Goal: Task Accomplishment & Management: Manage account settings

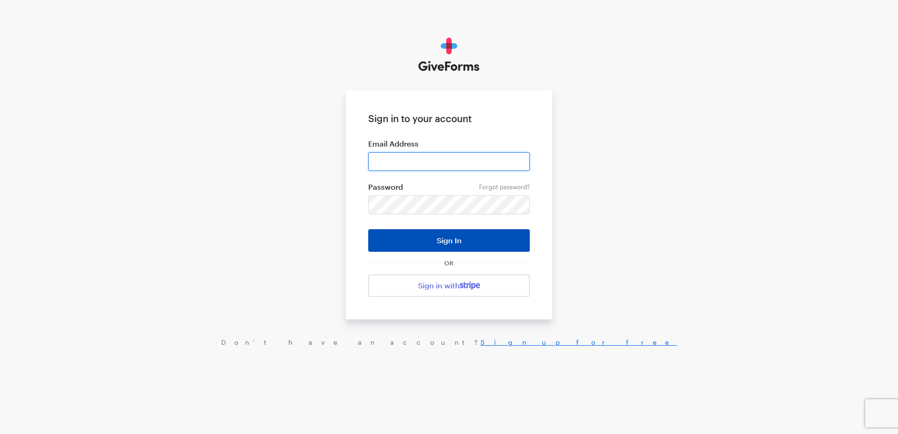
type input "ckim@brightfocus.org"
click at [441, 239] on button "Sign In" at bounding box center [449, 240] width 162 height 23
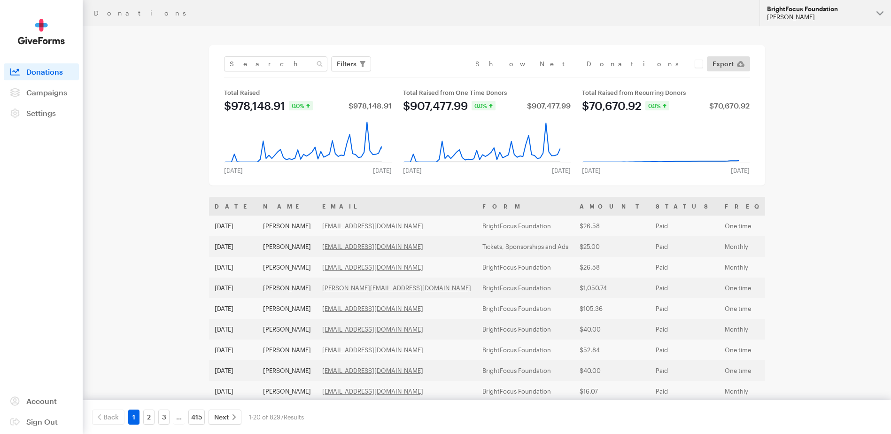
click at [805, 8] on div "BrightFocus Foundation" at bounding box center [818, 9] width 102 height 8
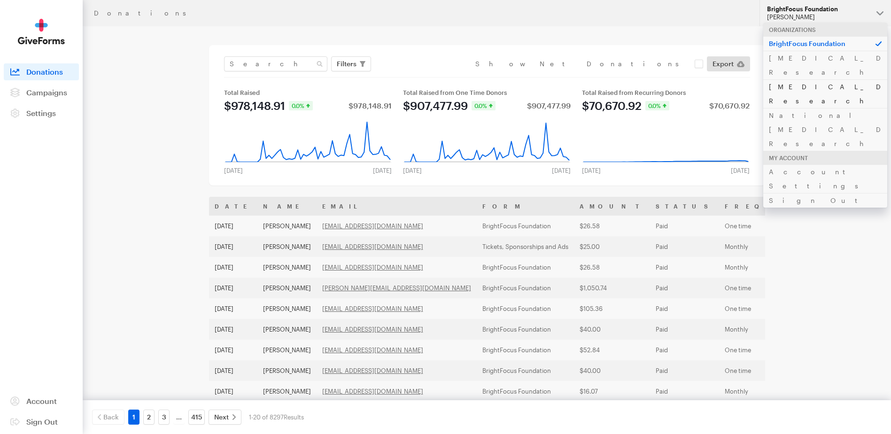
click at [800, 79] on link "Alzheimer's Disease Research" at bounding box center [825, 93] width 124 height 29
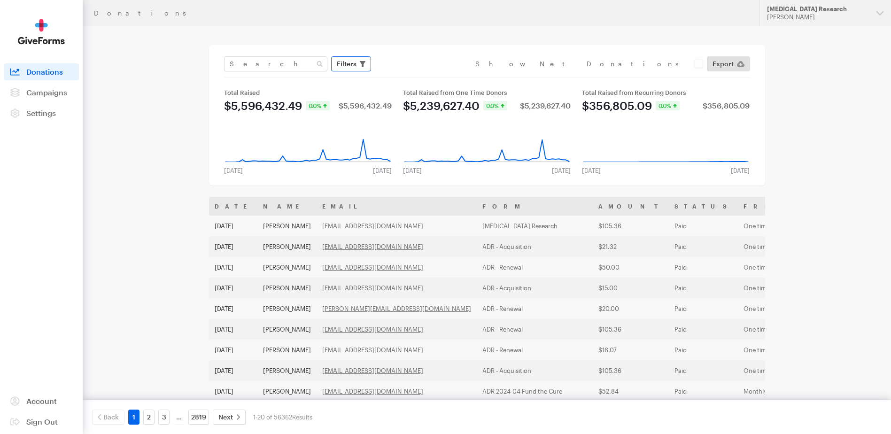
click at [352, 66] on span "Filters" at bounding box center [347, 63] width 20 height 11
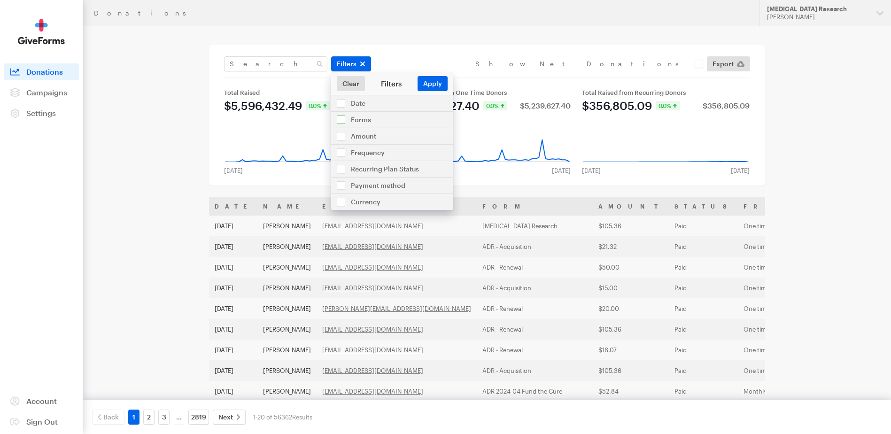
click at [341, 121] on input "checkbox" at bounding box center [392, 120] width 122 height 16
checkbox input "true"
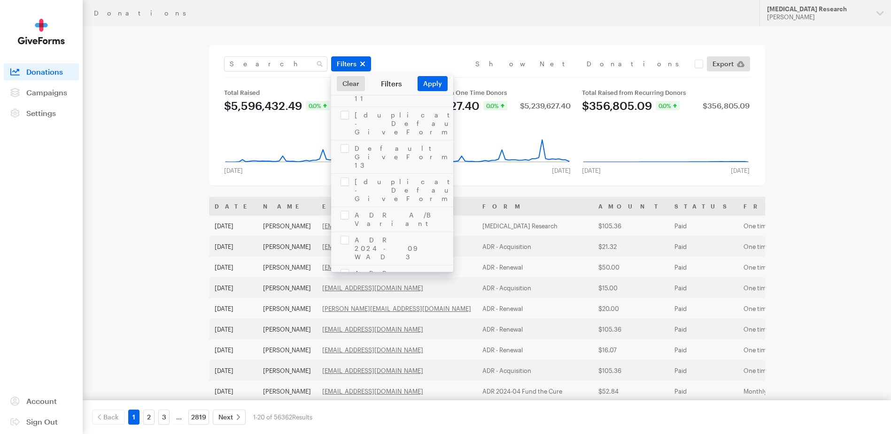
scroll to position [845, 0]
checkbox input "true"
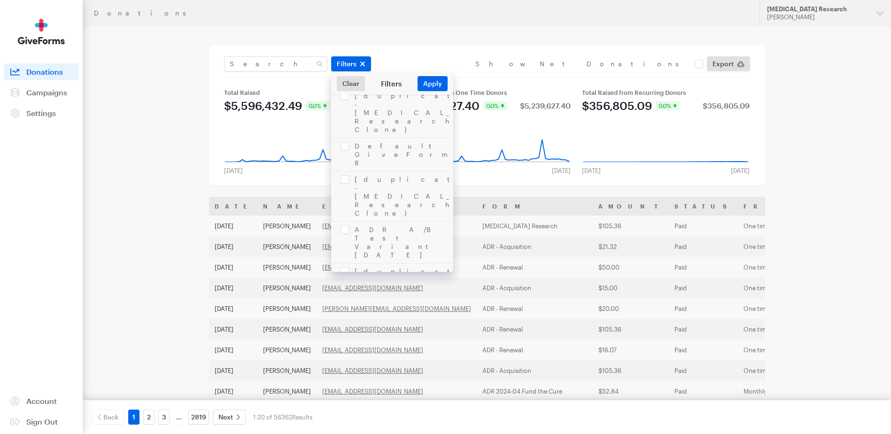
checkbox input "true"
click at [436, 85] on button "Apply" at bounding box center [432, 83] width 30 height 15
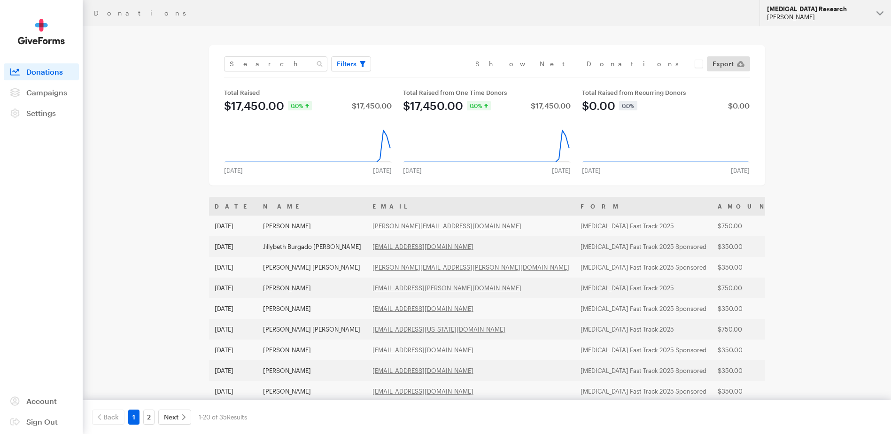
click at [843, 9] on div "Alzheimer's Disease Research" at bounding box center [818, 9] width 102 height 8
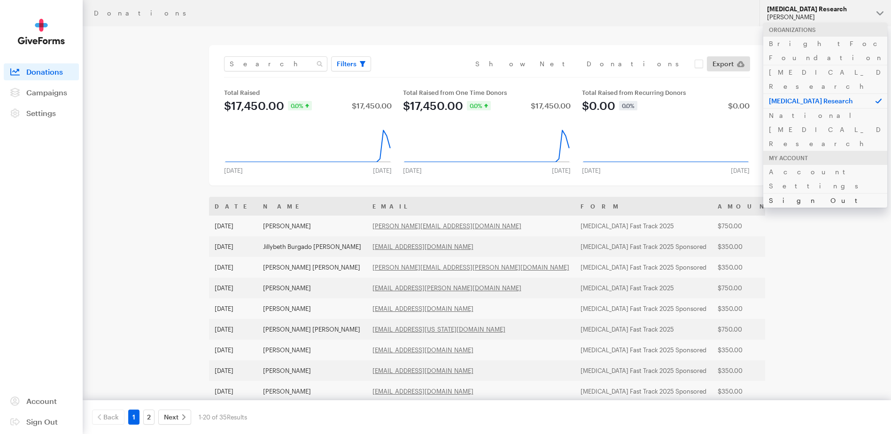
click at [790, 193] on link "Sign Out" at bounding box center [825, 200] width 124 height 15
